Goal: Task Accomplishment & Management: Complete application form

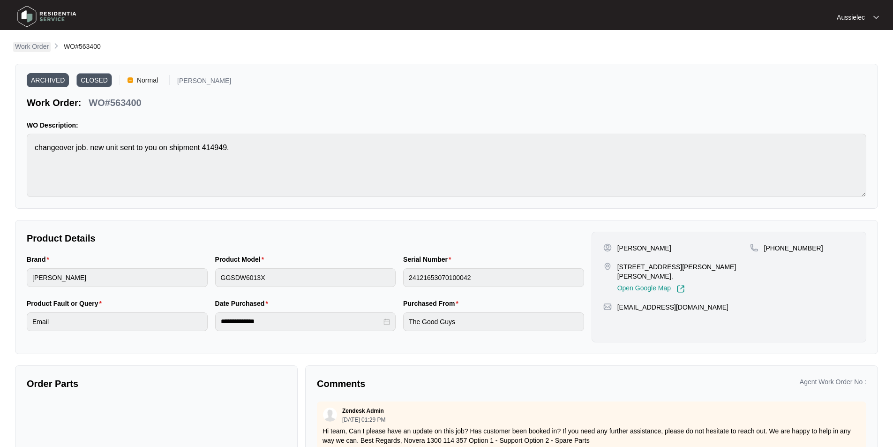
click at [30, 45] on p "Work Order" at bounding box center [32, 46] width 34 height 9
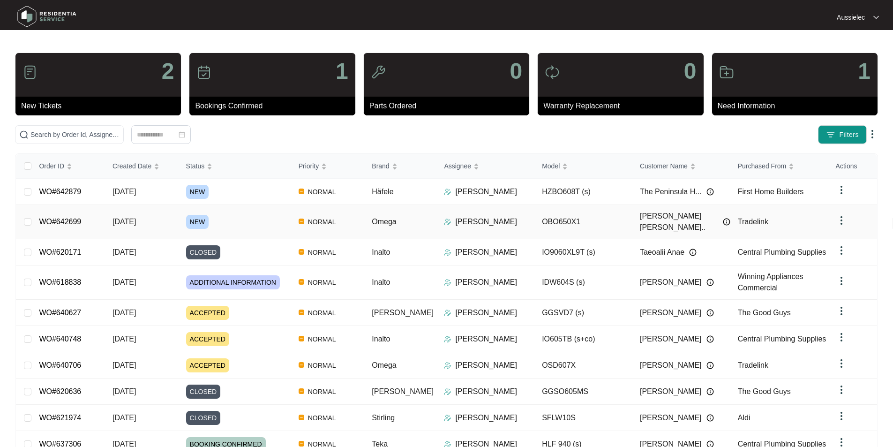
click at [202, 215] on span "NEW" at bounding box center [197, 222] width 23 height 14
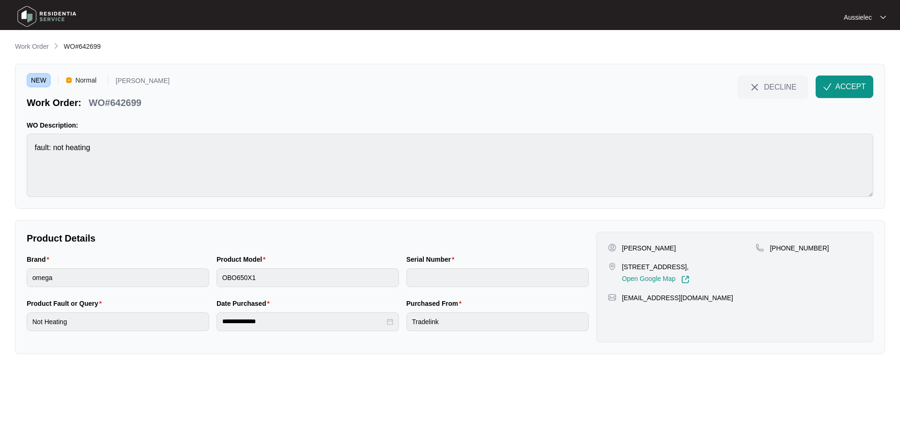
click at [625, 247] on p "[PERSON_NAME]" at bounding box center [649, 247] width 54 height 9
copy p "[PERSON_NAME]"
click at [659, 252] on p "[PERSON_NAME]" at bounding box center [649, 247] width 54 height 9
drag, startPoint x: 651, startPoint y: 249, endPoint x: 699, endPoint y: 252, distance: 48.4
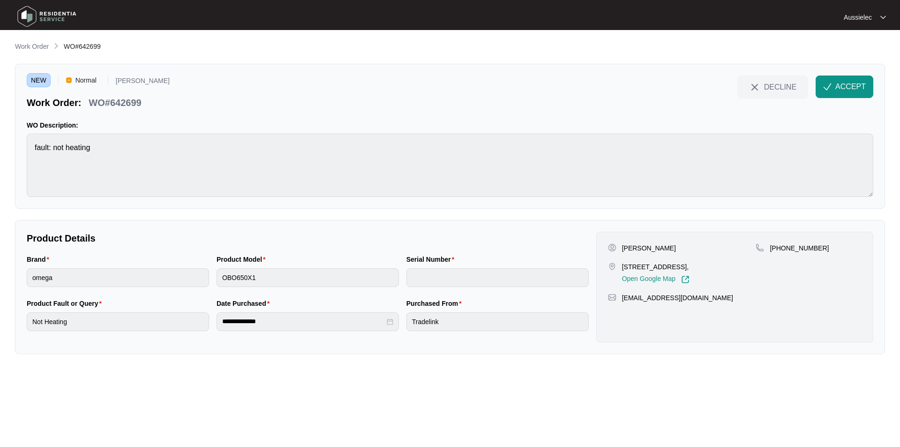
click at [699, 252] on div "[PERSON_NAME]" at bounding box center [682, 247] width 148 height 9
copy p "[PERSON_NAME]"
drag, startPoint x: 621, startPoint y: 266, endPoint x: 646, endPoint y: 272, distance: 25.9
click at [646, 272] on div "[STREET_ADDRESS], Open Google Map" at bounding box center [682, 273] width 148 height 22
copy p "[STREET_ADDRESS],"
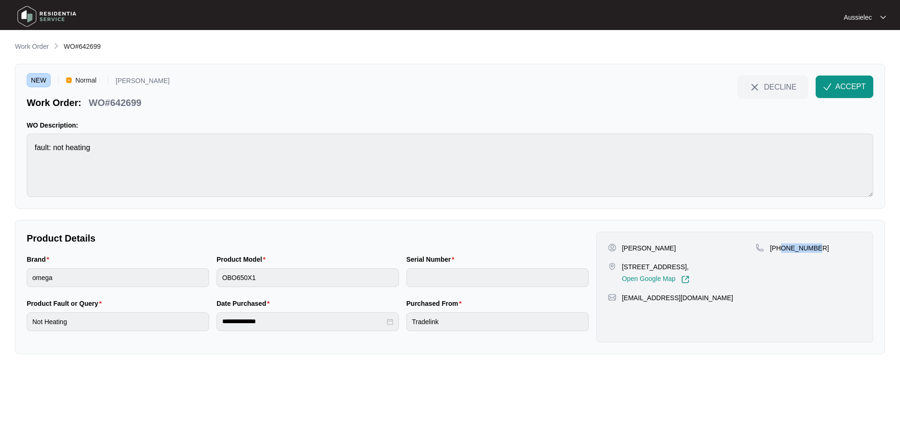
drag, startPoint x: 782, startPoint y: 248, endPoint x: 824, endPoint y: 245, distance: 41.8
click at [824, 245] on div "[PHONE_NUMBER]" at bounding box center [809, 247] width 106 height 9
copy p "429873381"
drag, startPoint x: 623, startPoint y: 306, endPoint x: 711, endPoint y: 308, distance: 88.2
click at [711, 302] on div "[EMAIL_ADDRESS][DOMAIN_NAME]" at bounding box center [735, 297] width 254 height 9
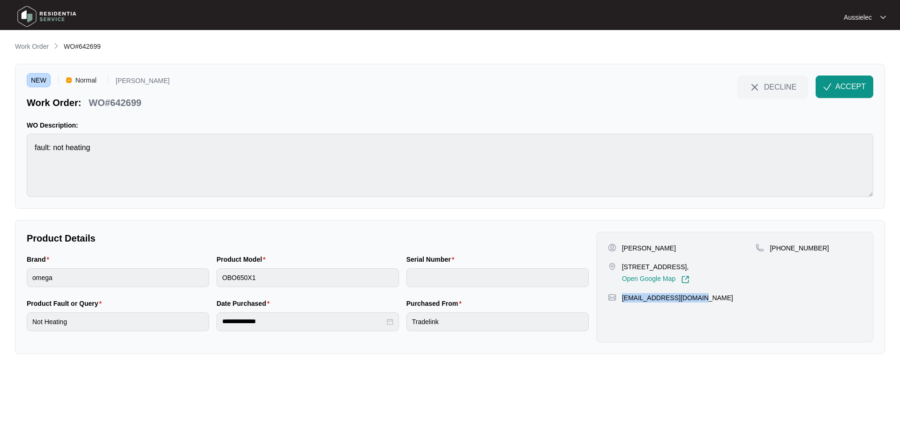
copy p "[EMAIL_ADDRESS][DOMAIN_NAME]"
drag, startPoint x: 23, startPoint y: 259, endPoint x: 49, endPoint y: 260, distance: 25.3
click at [49, 260] on div "Brand omega" at bounding box center [118, 276] width 190 height 44
copy label "Brand"
drag, startPoint x: 216, startPoint y: 257, endPoint x: 262, endPoint y: 260, distance: 46.5
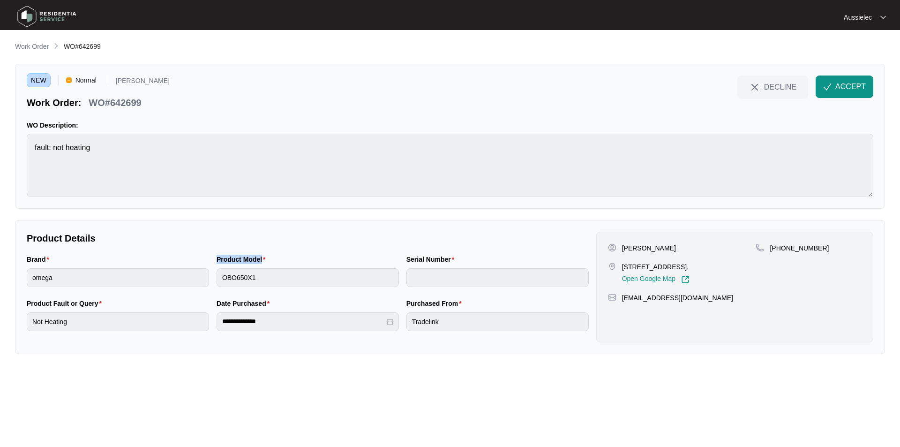
click at [262, 260] on div "Product Model OBO650X1" at bounding box center [308, 276] width 190 height 44
copy label "Product Model"
drag, startPoint x: 44, startPoint y: 302, endPoint x: 97, endPoint y: 303, distance: 52.5
click at [97, 303] on div "Product Fault or Query Not Heating" at bounding box center [118, 320] width 190 height 44
copy label "Product Fault or Query"
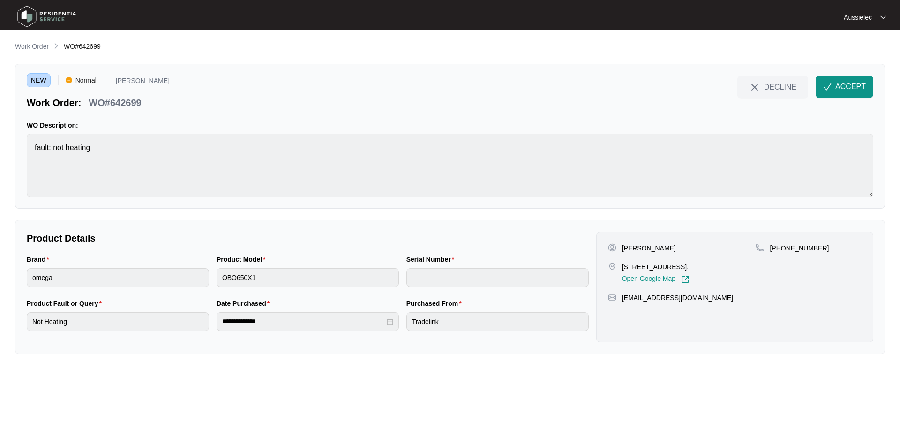
click at [25, 324] on div "Product Fault or Query Not Heating" at bounding box center [118, 320] width 190 height 44
drag, startPoint x: 216, startPoint y: 304, endPoint x: 263, endPoint y: 306, distance: 46.4
click at [263, 306] on label "Date Purchased" at bounding box center [245, 303] width 57 height 9
copy label "Date Purchased"
click at [197, 320] on div "**********" at bounding box center [308, 320] width 570 height 44
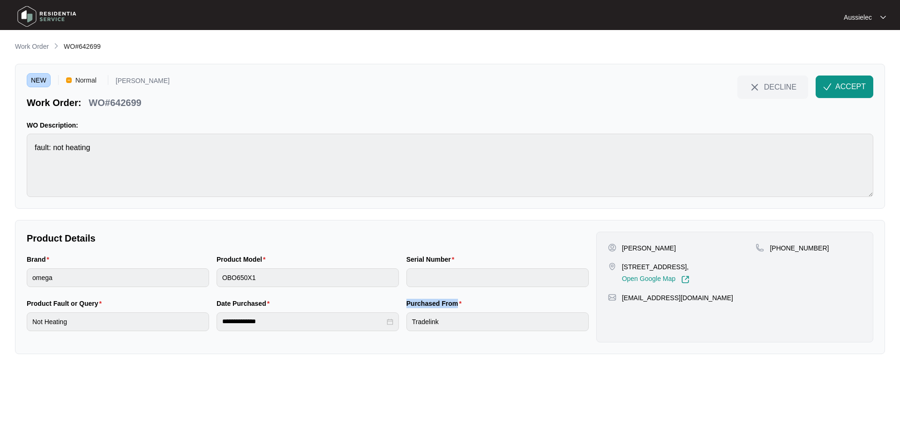
drag, startPoint x: 406, startPoint y: 305, endPoint x: 455, endPoint y: 305, distance: 48.8
click at [455, 305] on label "Purchased From" at bounding box center [435, 303] width 59 height 9
click at [400, 323] on div "**********" at bounding box center [308, 320] width 570 height 44
click at [846, 79] on button "ACCEPT" at bounding box center [845, 86] width 58 height 23
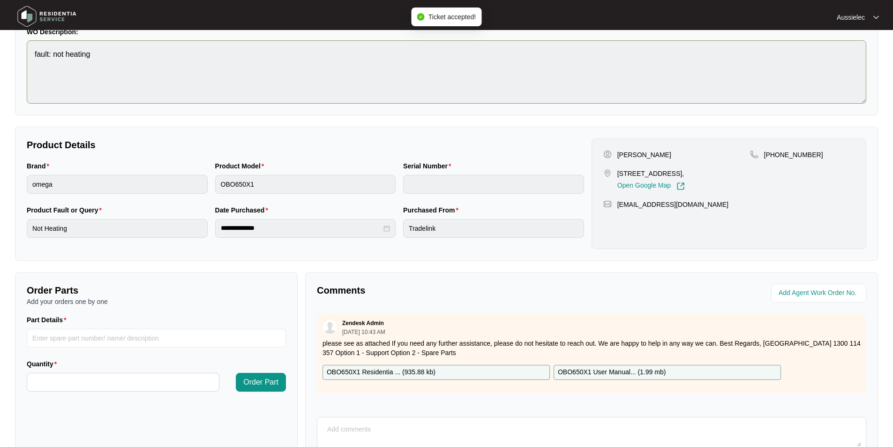
scroll to position [175, 0]
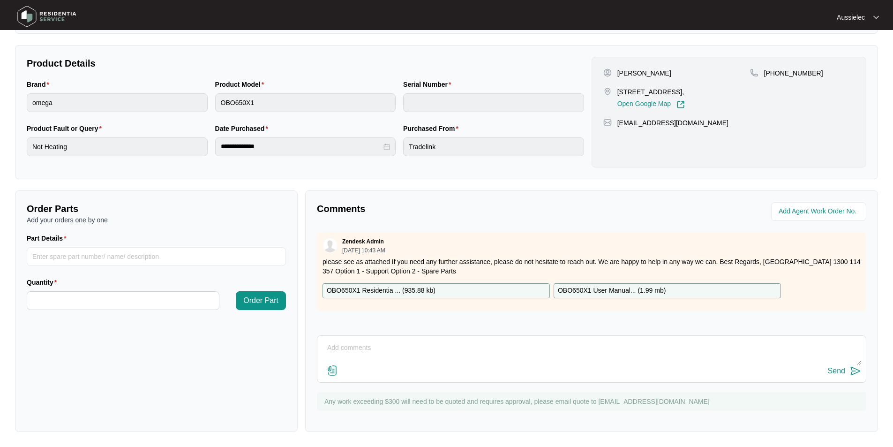
click at [469, 290] on div "OBO650X1 Residentia ... ( 935.88 kb )" at bounding box center [436, 290] width 227 height 15
click at [670, 290] on div "OBO650X1 User Manual... ( 1.99 mb )" at bounding box center [667, 290] width 227 height 15
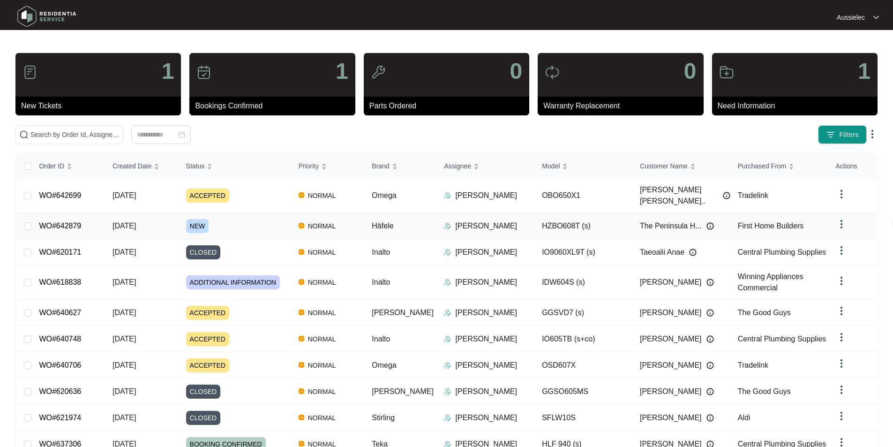
click at [203, 219] on span "NEW" at bounding box center [197, 226] width 23 height 14
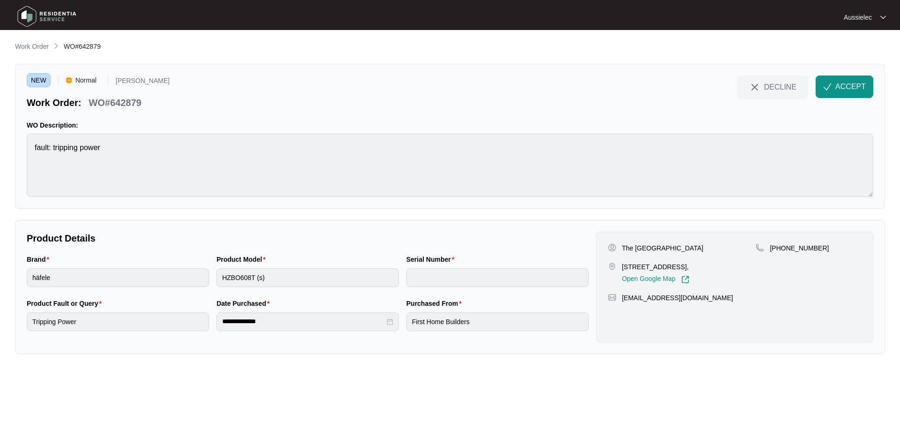
drag, startPoint x: 624, startPoint y: 266, endPoint x: 747, endPoint y: 267, distance: 122.8
click at [747, 267] on div "[STREET_ADDRESS], Open Google Map" at bounding box center [682, 273] width 148 height 22
copy p "[STREET_ADDRESS],"
drag, startPoint x: 620, startPoint y: 267, endPoint x: 710, endPoint y: 267, distance: 90.0
click at [710, 267] on div "[STREET_ADDRESS], Open Google Map" at bounding box center [682, 273] width 148 height 22
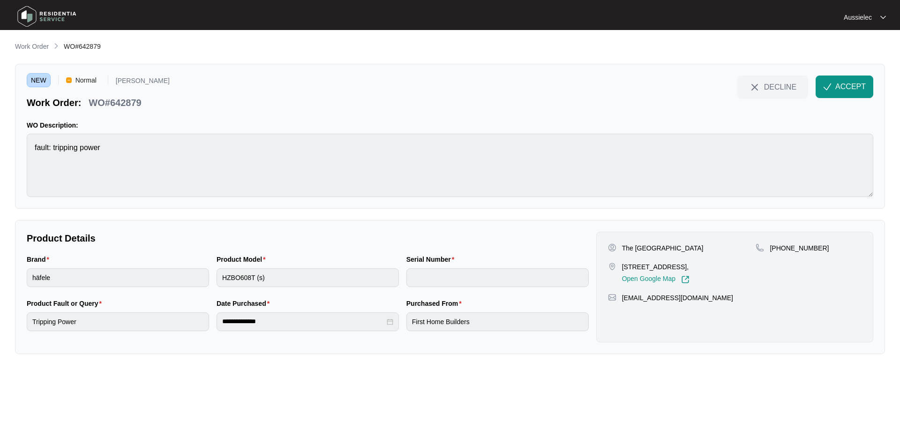
drag, startPoint x: 676, startPoint y: 250, endPoint x: 706, endPoint y: 251, distance: 30.5
click at [706, 251] on div "The [GEOGRAPHIC_DATA]" at bounding box center [682, 247] width 148 height 9
drag, startPoint x: 624, startPoint y: 298, endPoint x: 705, endPoint y: 300, distance: 81.1
click at [705, 300] on p "[EMAIL_ADDRESS][DOMAIN_NAME]" at bounding box center [677, 297] width 111 height 9
click at [621, 299] on div "[EMAIL_ADDRESS][DOMAIN_NAME]" at bounding box center [735, 297] width 254 height 9
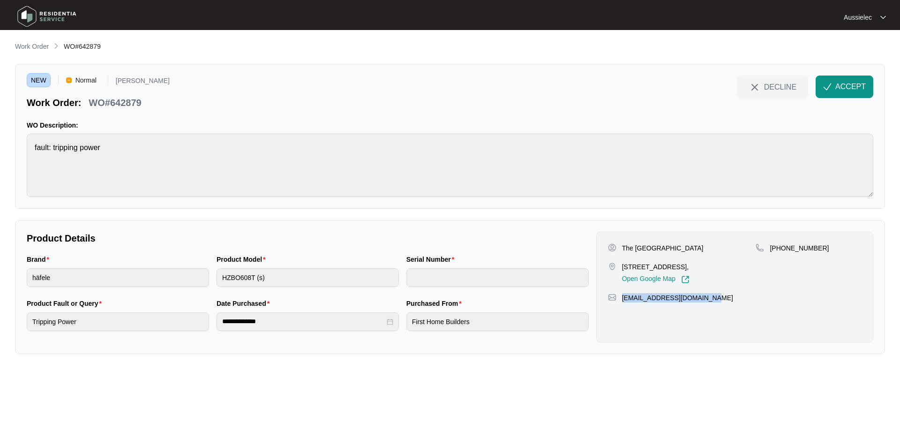
drag, startPoint x: 623, startPoint y: 297, endPoint x: 714, endPoint y: 298, distance: 91.9
click at [714, 298] on div "[EMAIL_ADDRESS][DOMAIN_NAME]" at bounding box center [735, 297] width 254 height 9
drag, startPoint x: 782, startPoint y: 248, endPoint x: 826, endPoint y: 248, distance: 44.1
click at [826, 248] on div "[PHONE_NUMBER]" at bounding box center [809, 247] width 106 height 9
drag, startPoint x: 23, startPoint y: 258, endPoint x: 48, endPoint y: 257, distance: 24.9
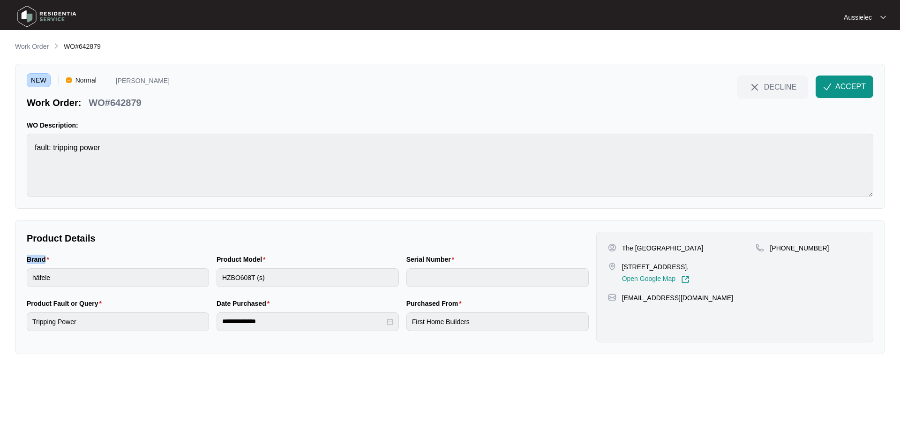
click at [48, 257] on div "Brand häfele" at bounding box center [118, 276] width 190 height 44
click at [24, 280] on div "Brand häfele" at bounding box center [118, 276] width 190 height 44
drag, startPoint x: 211, startPoint y: 255, endPoint x: 263, endPoint y: 260, distance: 51.7
click at [263, 260] on div "Brand häfele Product Model HZBO608T (s) Serial Number" at bounding box center [308, 276] width 570 height 44
click at [268, 259] on label "Product Model" at bounding box center [243, 259] width 53 height 9
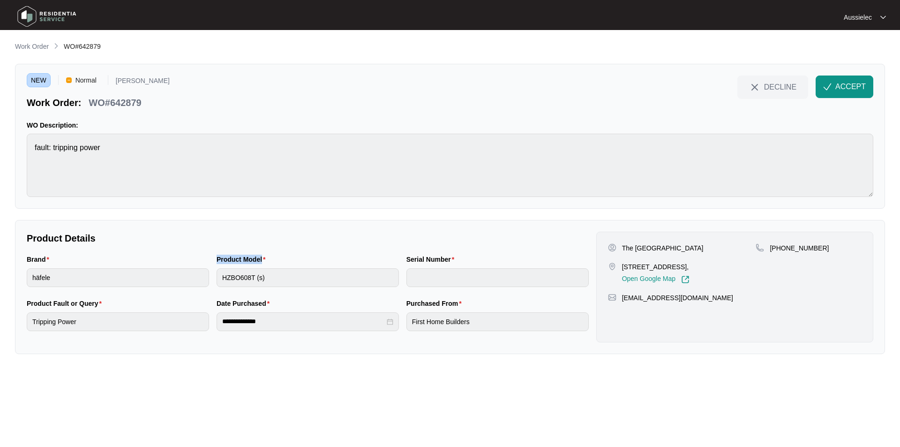
drag, startPoint x: 255, startPoint y: 261, endPoint x: 217, endPoint y: 257, distance: 38.6
click at [217, 257] on div "Product Model" at bounding box center [308, 261] width 182 height 14
drag, startPoint x: 92, startPoint y: 305, endPoint x: 11, endPoint y: 302, distance: 81.2
click at [11, 302] on main "**********" at bounding box center [450, 223] width 900 height 447
click at [23, 326] on div "Product Fault or Query Tripping Power" at bounding box center [118, 320] width 190 height 44
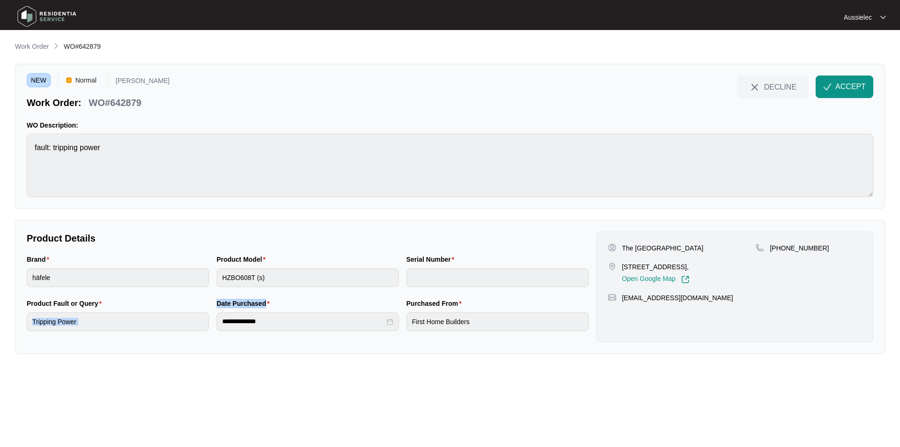
drag, startPoint x: 266, startPoint y: 305, endPoint x: 210, endPoint y: 304, distance: 55.8
click at [210, 304] on div "**********" at bounding box center [308, 320] width 570 height 44
click at [253, 311] on div "Date Purchased" at bounding box center [308, 305] width 182 height 14
drag, startPoint x: 268, startPoint y: 306, endPoint x: 218, endPoint y: 303, distance: 50.3
click at [218, 303] on label "Date Purchased" at bounding box center [245, 303] width 57 height 9
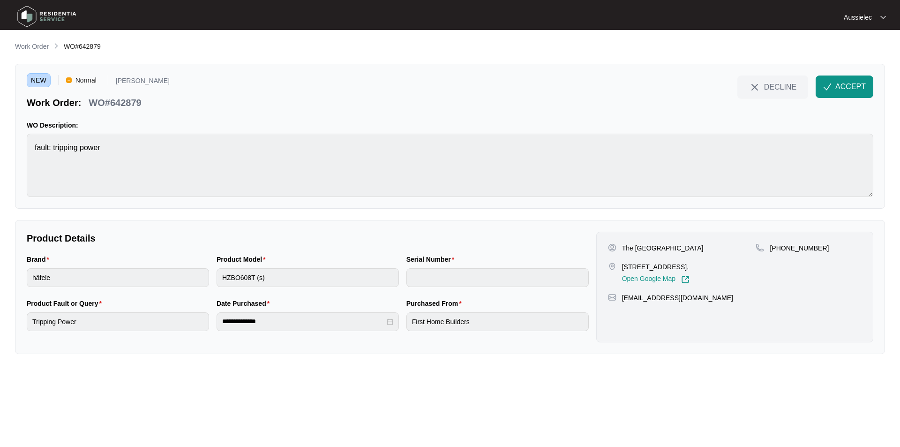
click at [213, 326] on div "**********" at bounding box center [308, 320] width 190 height 44
drag, startPoint x: 410, startPoint y: 301, endPoint x: 455, endPoint y: 304, distance: 44.6
click at [455, 304] on label "Purchased From" at bounding box center [435, 303] width 59 height 9
drag, startPoint x: 838, startPoint y: 87, endPoint x: 830, endPoint y: 101, distance: 16.6
click at [838, 86] on span "ACCEPT" at bounding box center [850, 86] width 30 height 11
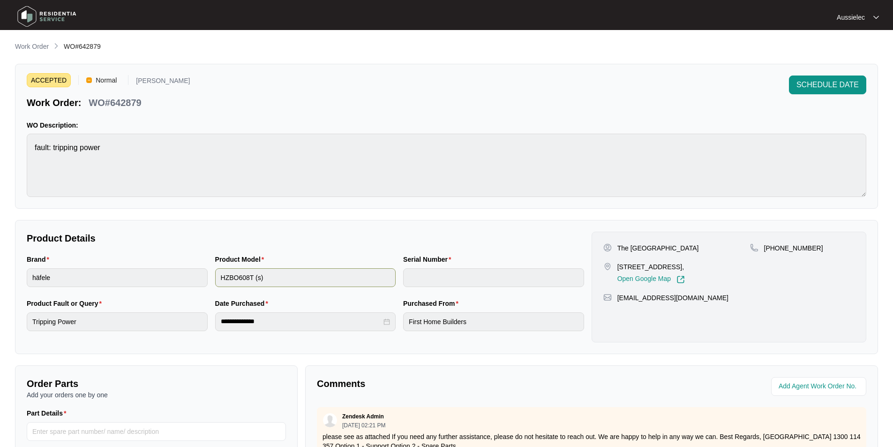
scroll to position [175, 0]
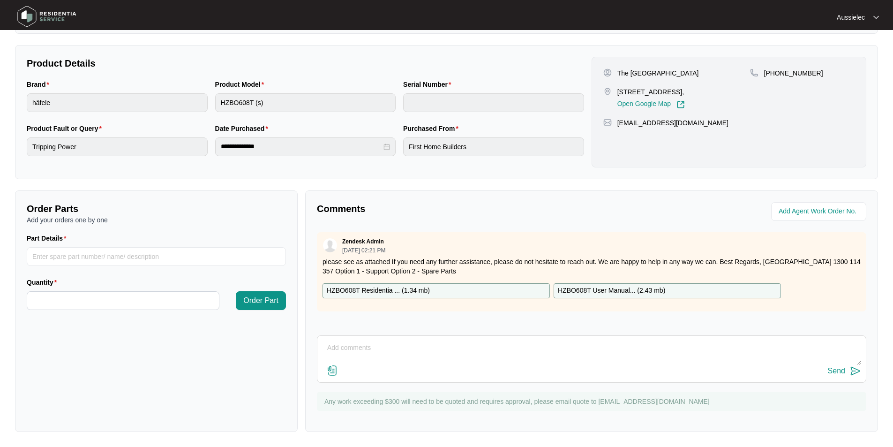
click at [430, 286] on div "HZBO608T Residentia ... ( 1.34 mb )" at bounding box center [436, 290] width 227 height 15
drag, startPoint x: 607, startPoint y: 291, endPoint x: 612, endPoint y: 285, distance: 7.6
click at [607, 291] on p "HZBO608T User Manual... ( 2.43 mb )" at bounding box center [611, 290] width 107 height 10
